Goal: Find specific page/section: Find specific page/section

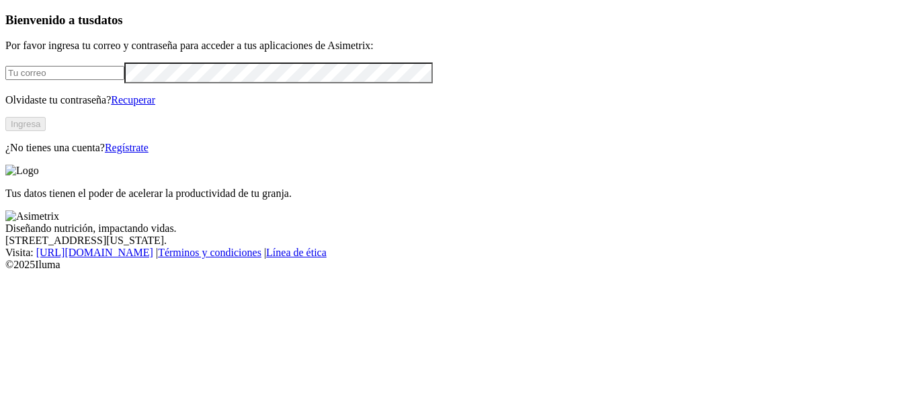
type input "[EMAIL_ADDRESS][PERSON_NAME][DOMAIN_NAME]"
click at [46, 131] on button "Ingresa" at bounding box center [25, 124] width 40 height 14
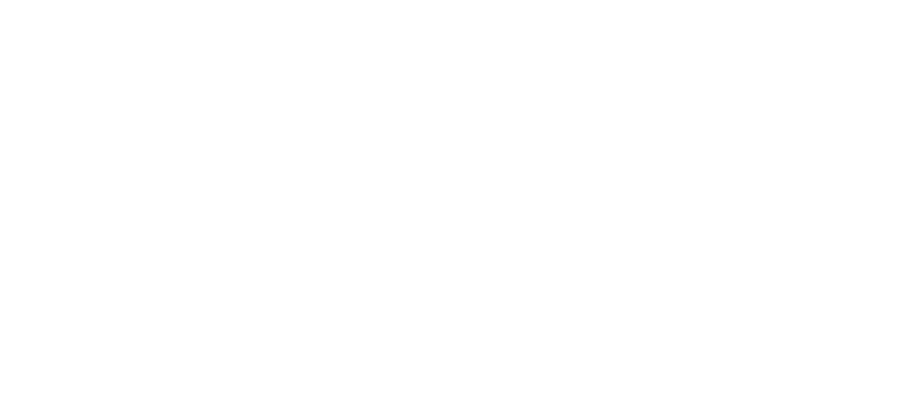
click at [767, 27] on div at bounding box center [464, 204] width 918 height 408
